Goal: Information Seeking & Learning: Check status

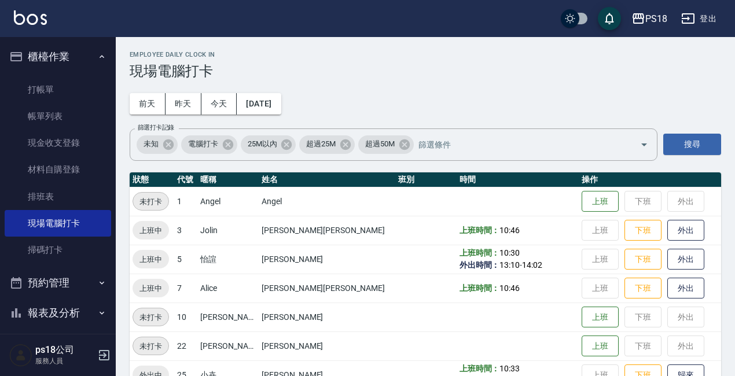
scroll to position [288, 0]
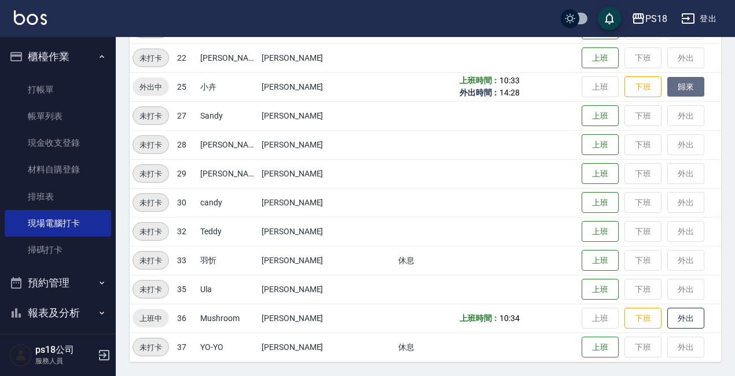
click at [672, 83] on button "歸來" at bounding box center [685, 87] width 37 height 20
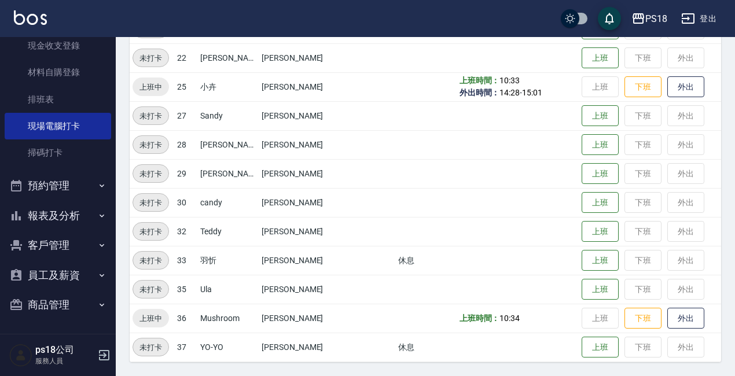
click at [41, 222] on button "報表及分析" at bounding box center [58, 216] width 106 height 30
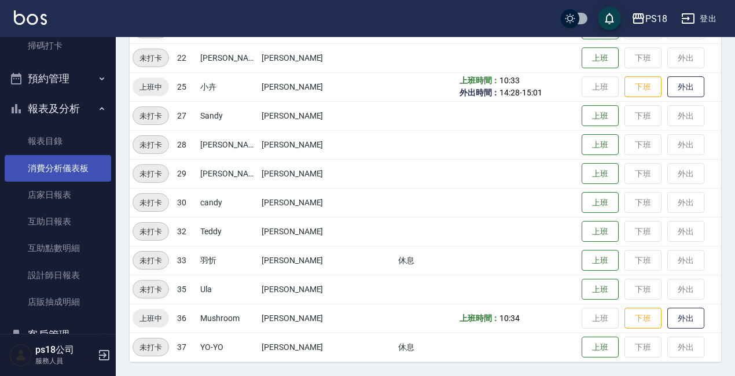
scroll to position [213, 0]
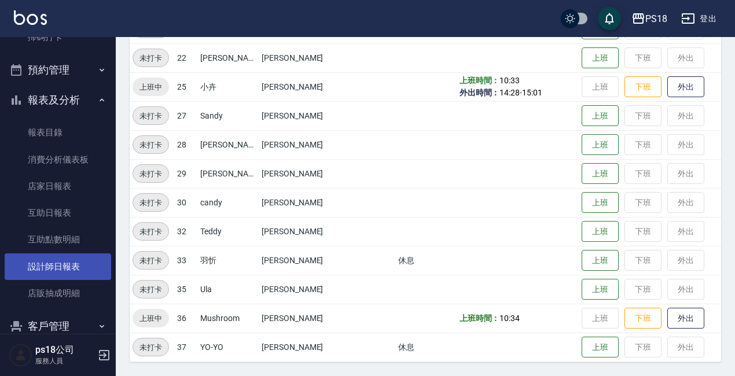
click at [72, 272] on link "設計師日報表" at bounding box center [58, 266] width 106 height 27
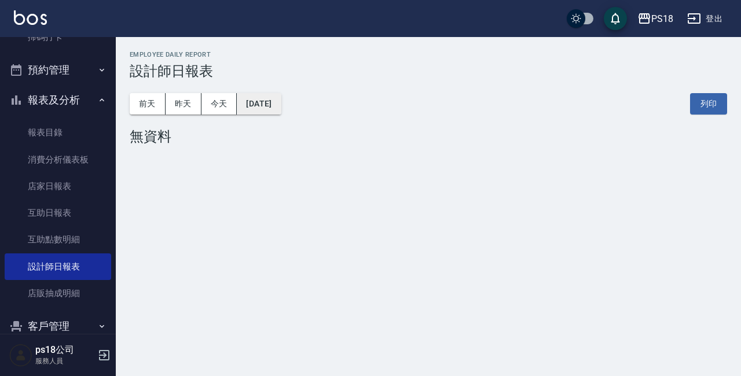
click at [281, 104] on button "[DATE]" at bounding box center [259, 103] width 44 height 21
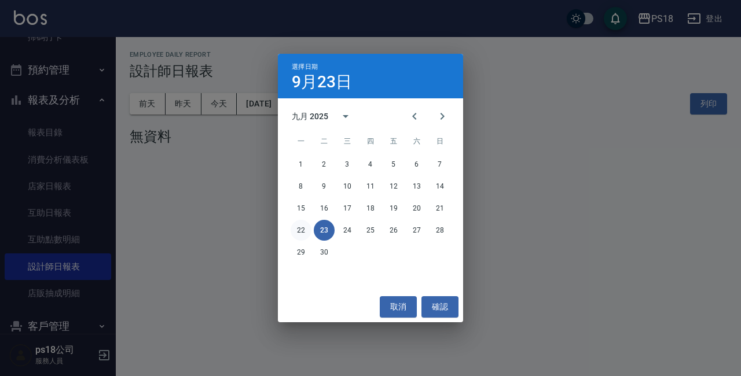
click at [301, 234] on button "22" at bounding box center [301, 230] width 21 height 21
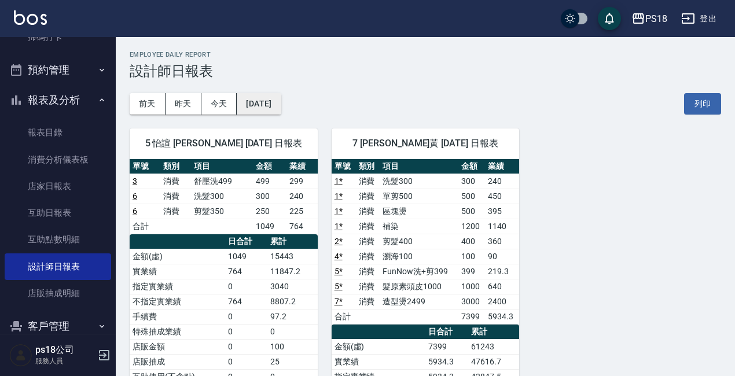
click at [279, 103] on button "[DATE]" at bounding box center [259, 103] width 44 height 21
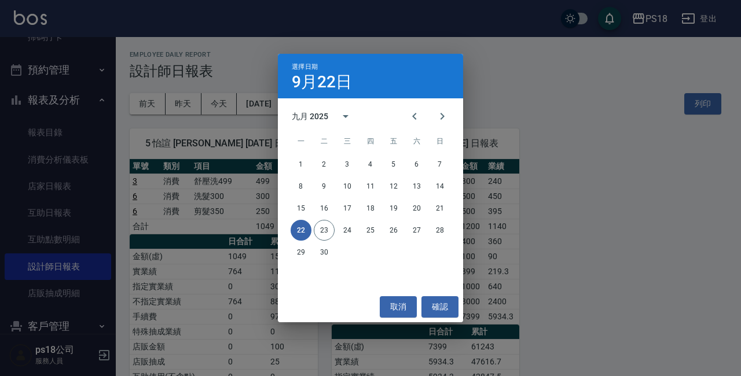
click at [450, 211] on div "15 16 17 18 19 20 21" at bounding box center [370, 208] width 185 height 21
click at [440, 211] on button "21" at bounding box center [439, 208] width 21 height 21
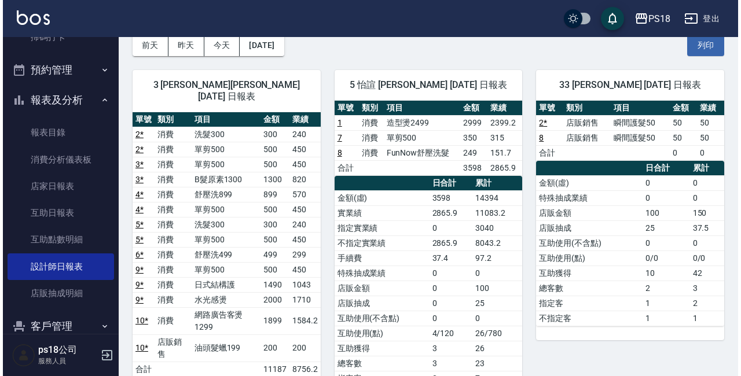
scroll to position [58, 0]
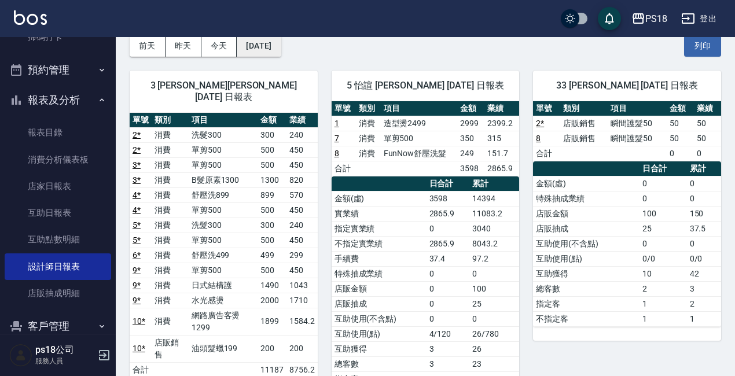
click at [263, 46] on button "[DATE]" at bounding box center [259, 45] width 44 height 21
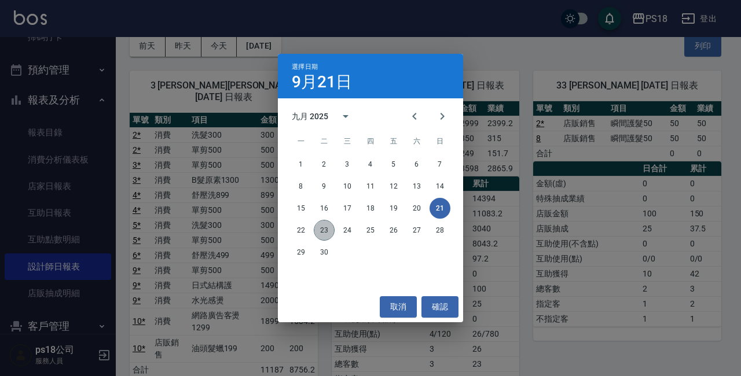
click at [326, 230] on button "23" at bounding box center [324, 230] width 21 height 21
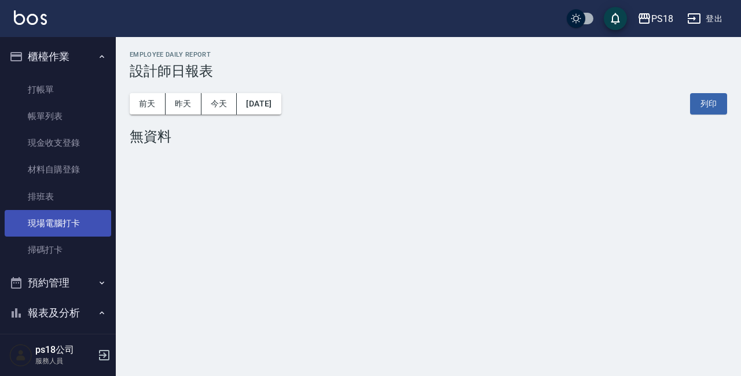
click at [73, 230] on link "現場電腦打卡" at bounding box center [58, 223] width 106 height 27
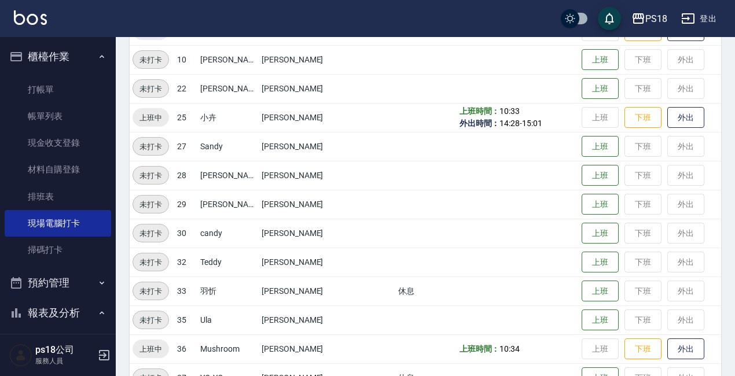
scroll to position [288, 0]
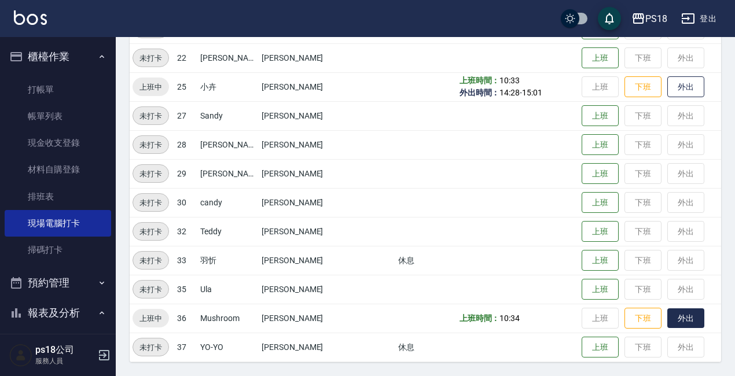
click at [667, 316] on button "外出" at bounding box center [685, 318] width 37 height 20
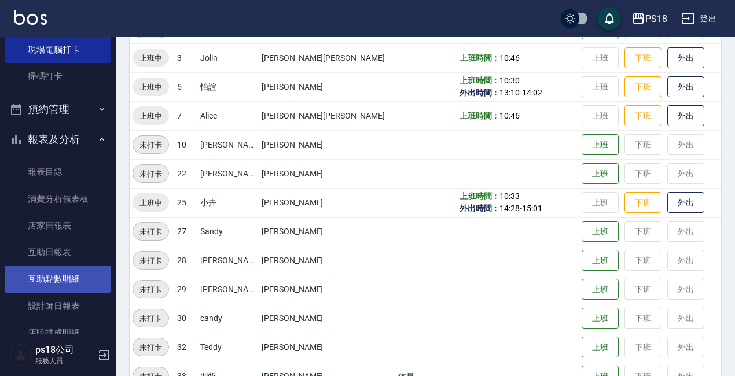
scroll to position [231, 0]
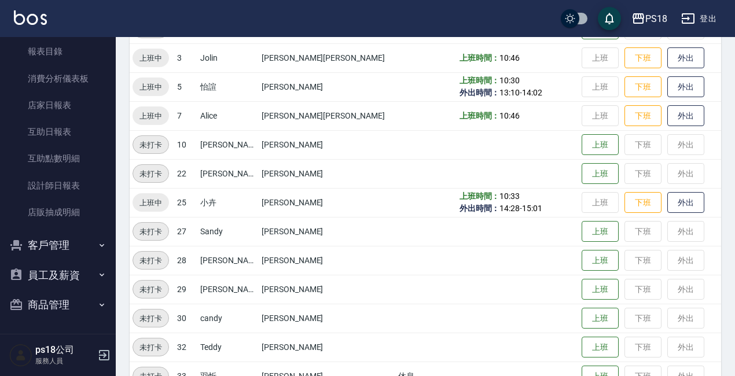
click at [79, 250] on button "客戶管理" at bounding box center [58, 245] width 106 height 30
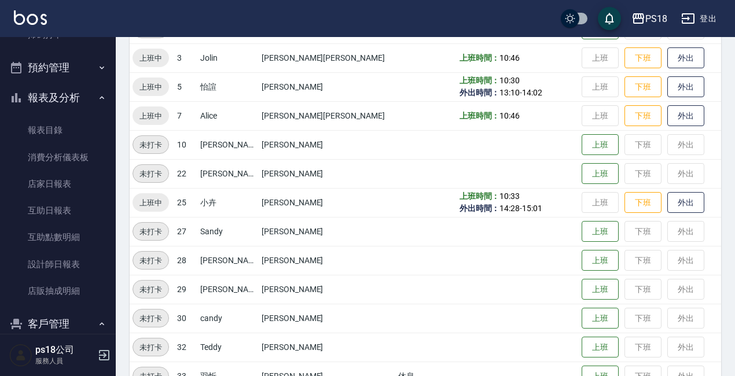
scroll to position [214, 0]
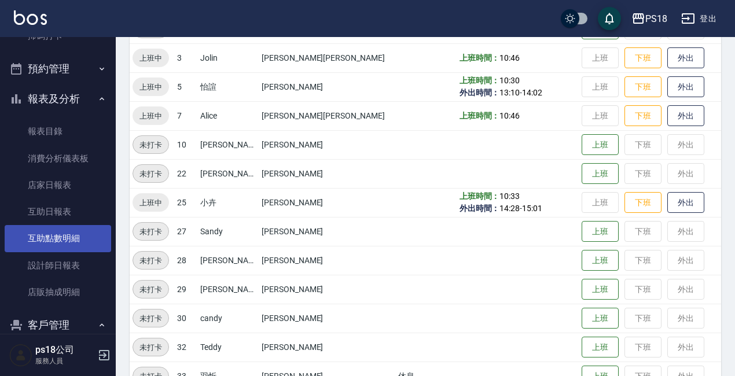
click at [66, 259] on link "設計師日報表" at bounding box center [58, 265] width 106 height 27
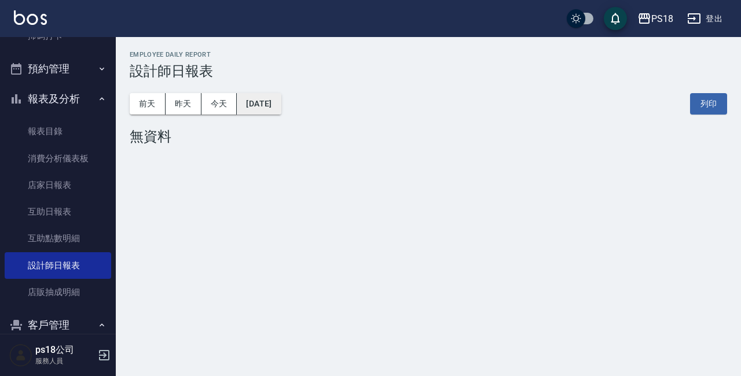
click at [281, 102] on button "[DATE]" at bounding box center [259, 103] width 44 height 21
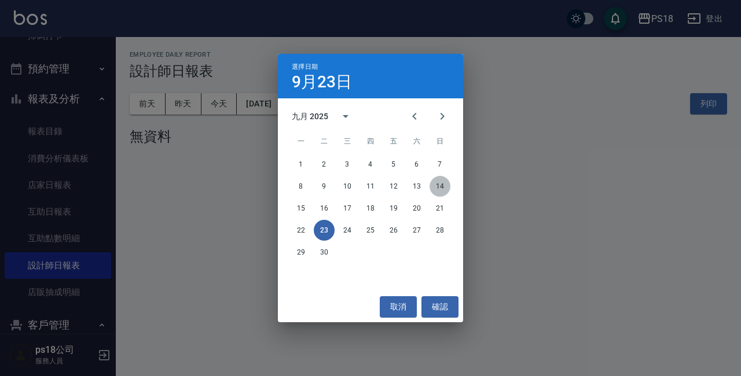
click at [435, 183] on button "14" at bounding box center [439, 186] width 21 height 21
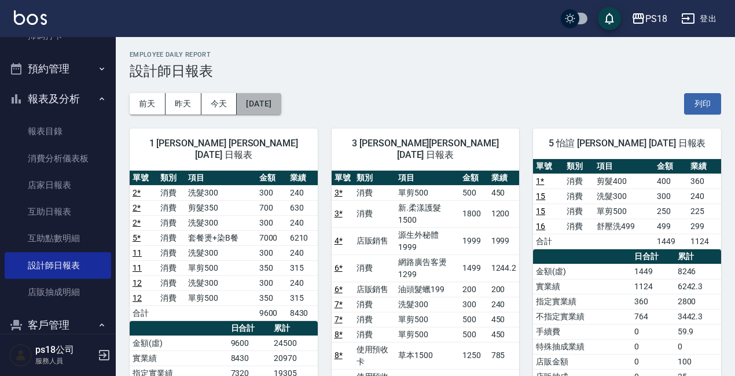
click at [279, 105] on button "[DATE]" at bounding box center [259, 103] width 44 height 21
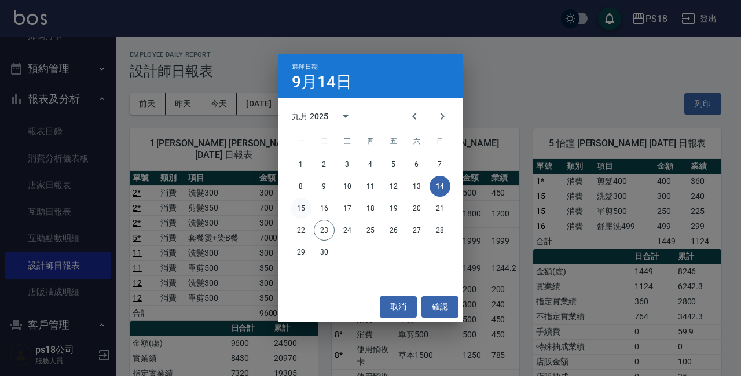
click at [304, 209] on button "15" at bounding box center [301, 208] width 21 height 21
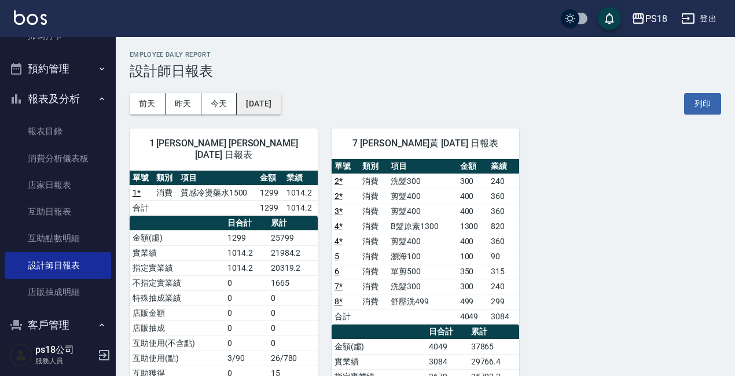
click at [281, 108] on button "[DATE]" at bounding box center [259, 103] width 44 height 21
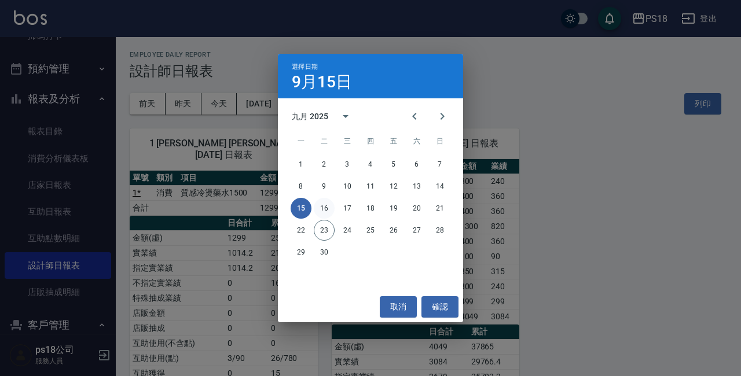
click at [322, 211] on button "16" at bounding box center [324, 208] width 21 height 21
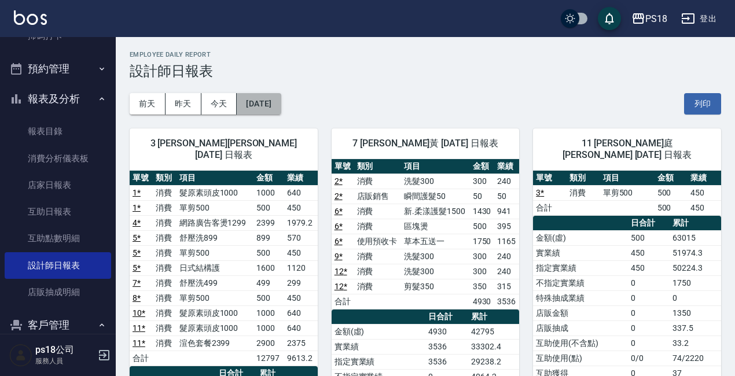
click at [275, 108] on button "[DATE]" at bounding box center [259, 103] width 44 height 21
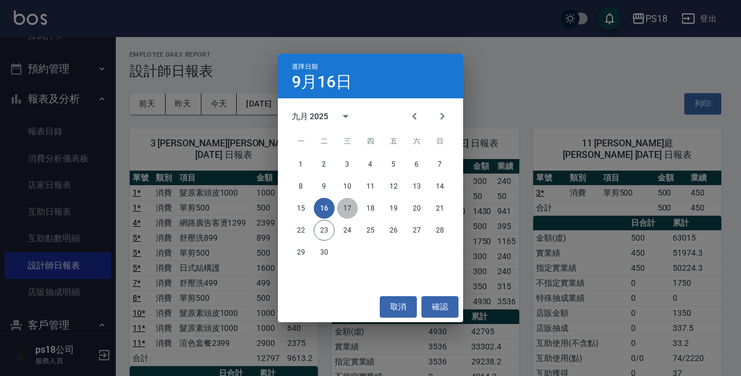
click at [348, 203] on button "17" at bounding box center [347, 208] width 21 height 21
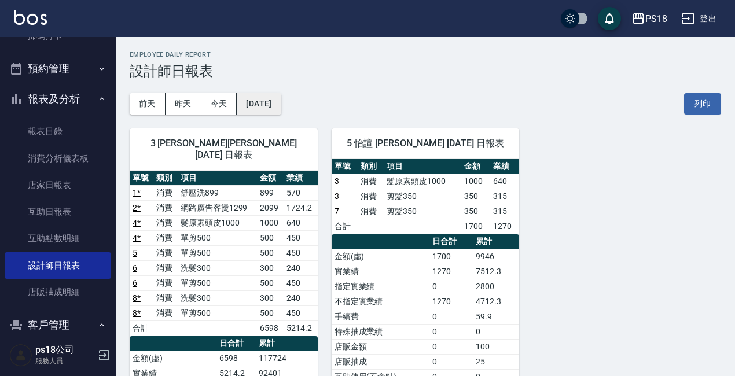
click at [278, 98] on button "[DATE]" at bounding box center [259, 103] width 44 height 21
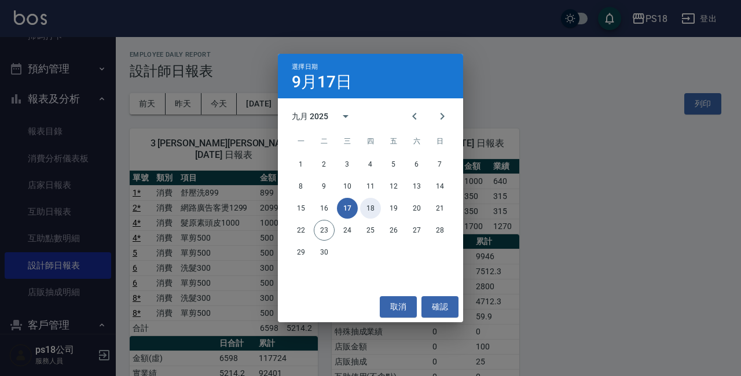
click at [372, 212] on button "18" at bounding box center [370, 208] width 21 height 21
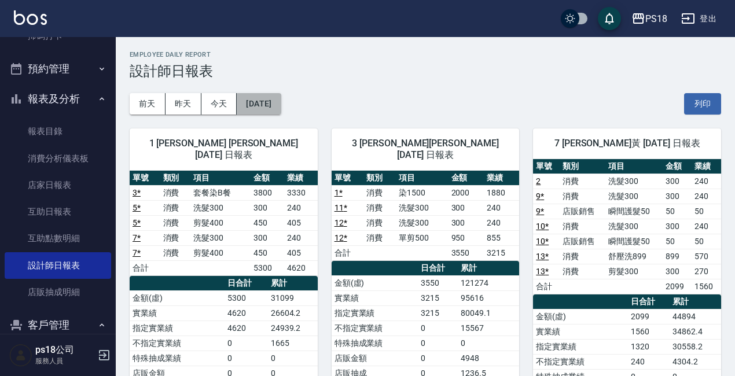
click at [281, 100] on button "[DATE]" at bounding box center [259, 103] width 44 height 21
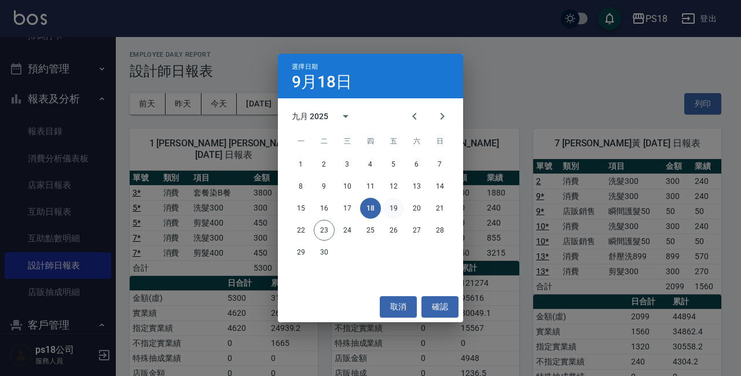
click at [396, 207] on button "19" at bounding box center [393, 208] width 21 height 21
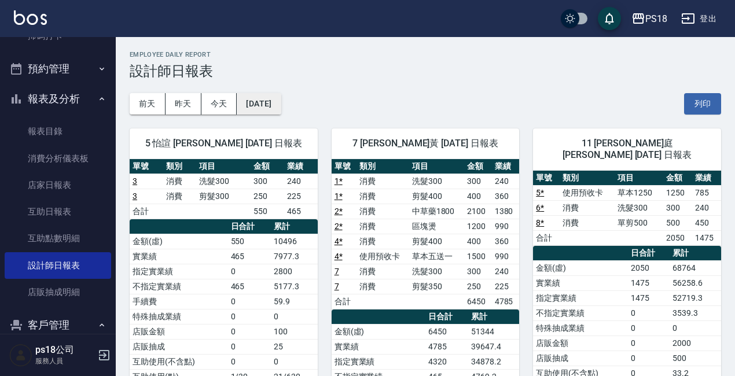
click at [281, 108] on button "[DATE]" at bounding box center [259, 103] width 44 height 21
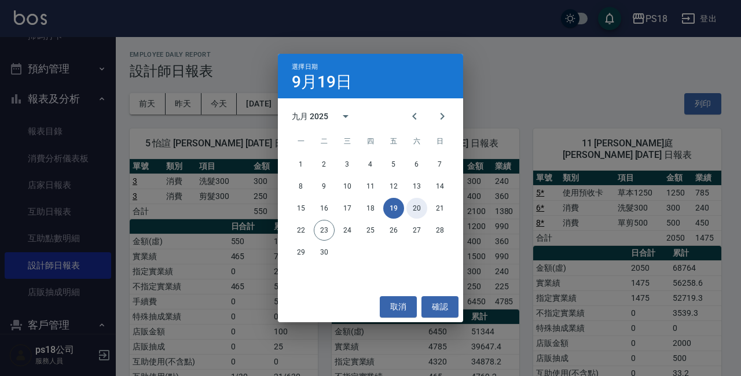
click at [418, 209] on button "20" at bounding box center [416, 208] width 21 height 21
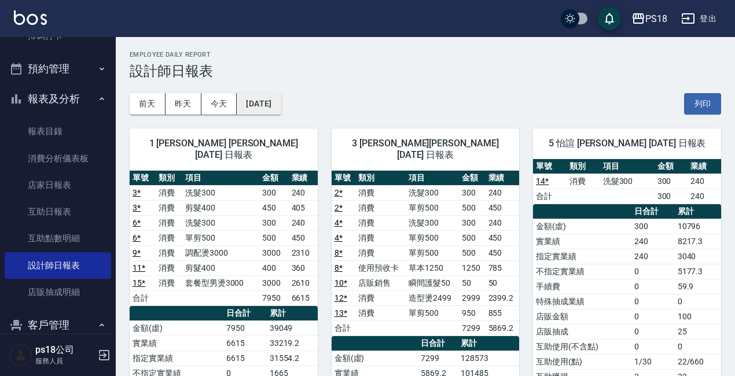
click at [275, 98] on button "[DATE]" at bounding box center [259, 103] width 44 height 21
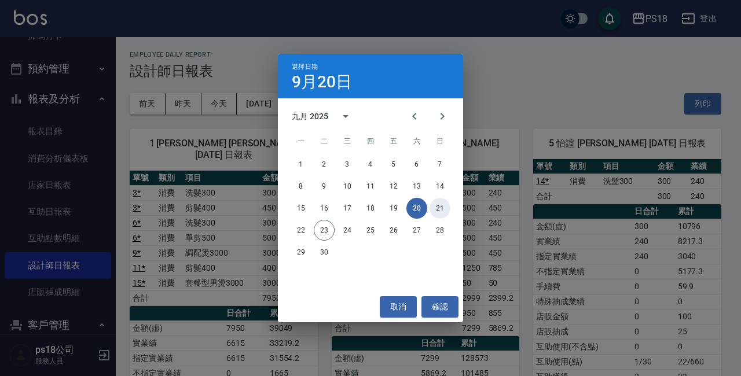
click at [440, 208] on button "21" at bounding box center [439, 208] width 21 height 21
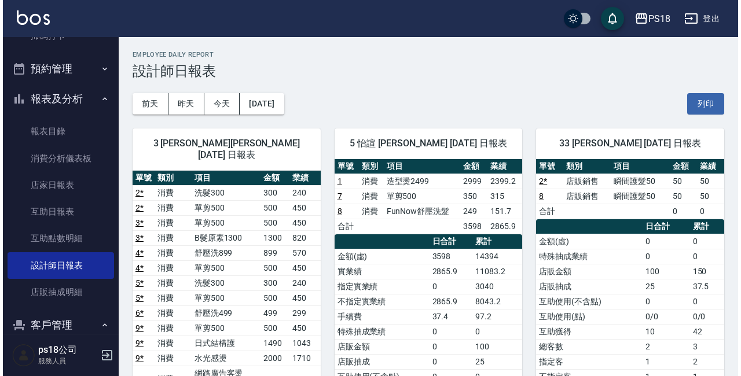
scroll to position [58, 0]
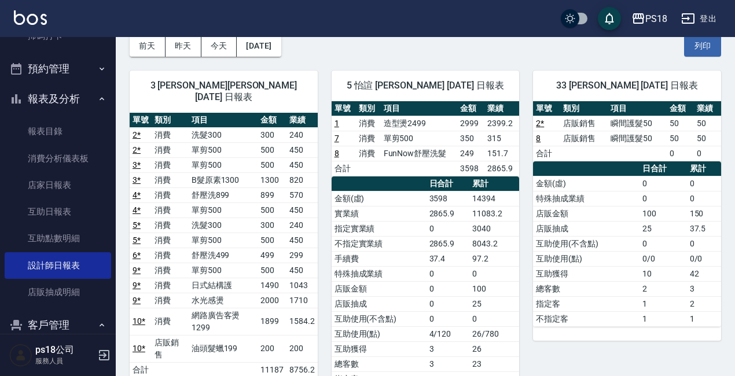
click at [302, 46] on div "[DATE] [DATE] [DATE] [DATE] 列印" at bounding box center [425, 45] width 591 height 49
click at [281, 47] on button "[DATE]" at bounding box center [259, 45] width 44 height 21
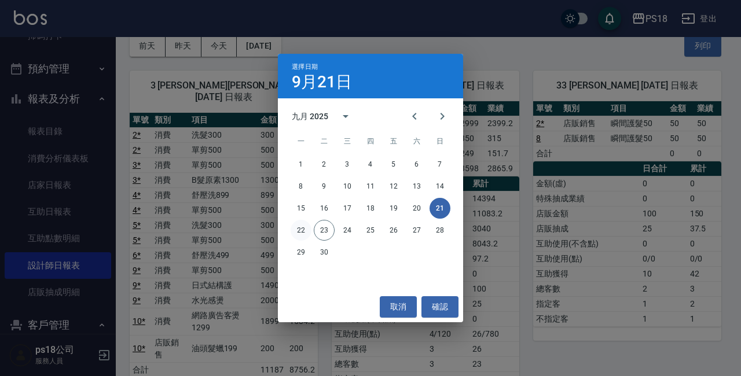
click at [299, 231] on button "22" at bounding box center [301, 230] width 21 height 21
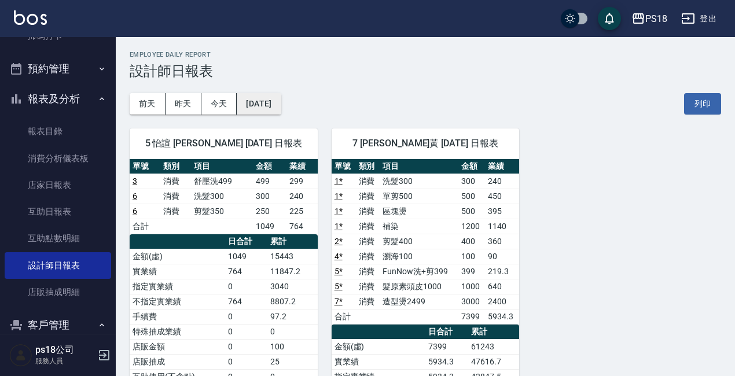
click at [278, 109] on button "[DATE]" at bounding box center [259, 103] width 44 height 21
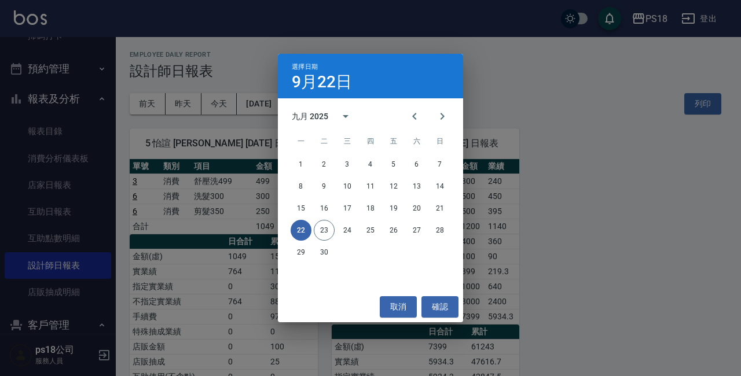
click at [307, 231] on button "22" at bounding box center [301, 230] width 21 height 21
click at [300, 225] on button "22" at bounding box center [301, 230] width 21 height 21
click at [328, 232] on button "23" at bounding box center [324, 230] width 21 height 21
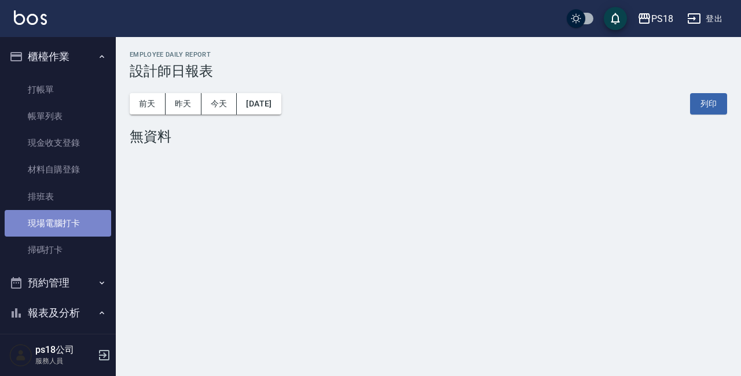
click at [72, 223] on link "現場電腦打卡" at bounding box center [58, 223] width 106 height 27
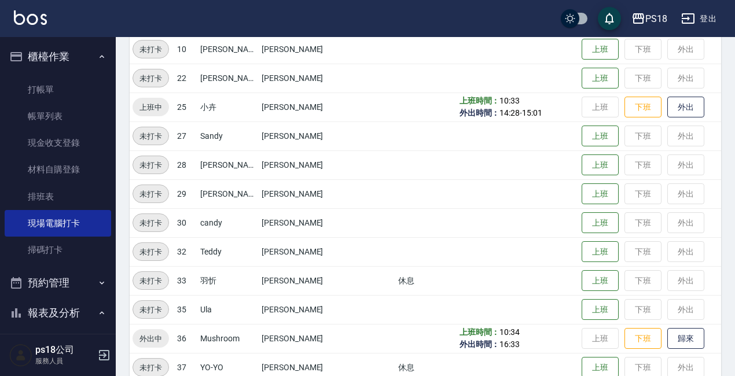
scroll to position [288, 0]
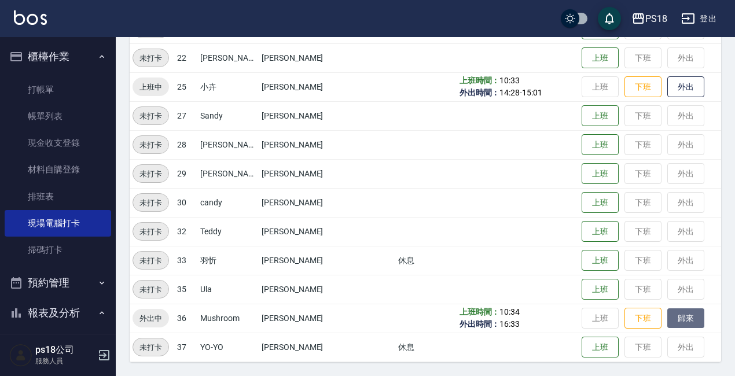
click at [667, 318] on button "歸來" at bounding box center [685, 318] width 37 height 20
